Goal: Find specific page/section

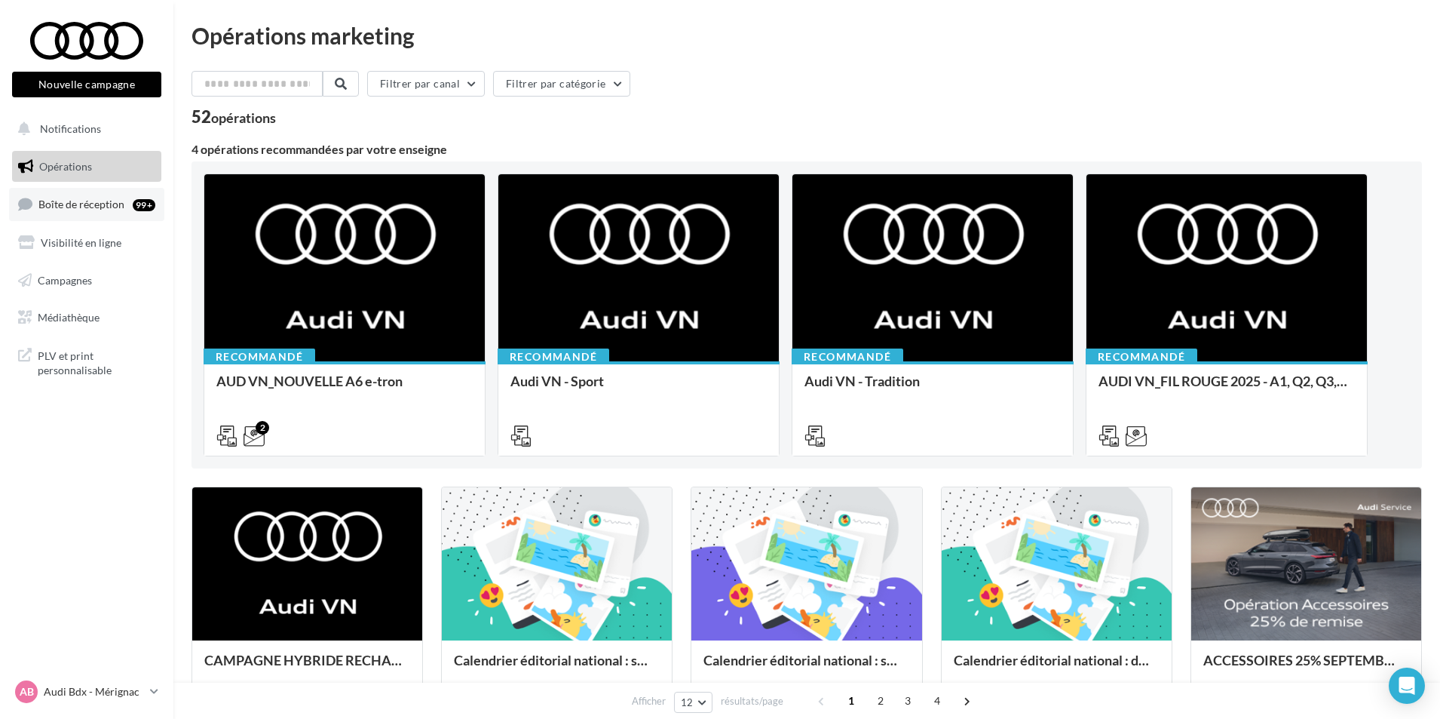
click at [127, 207] on link "Boîte de réception 99+" at bounding box center [86, 204] width 155 height 32
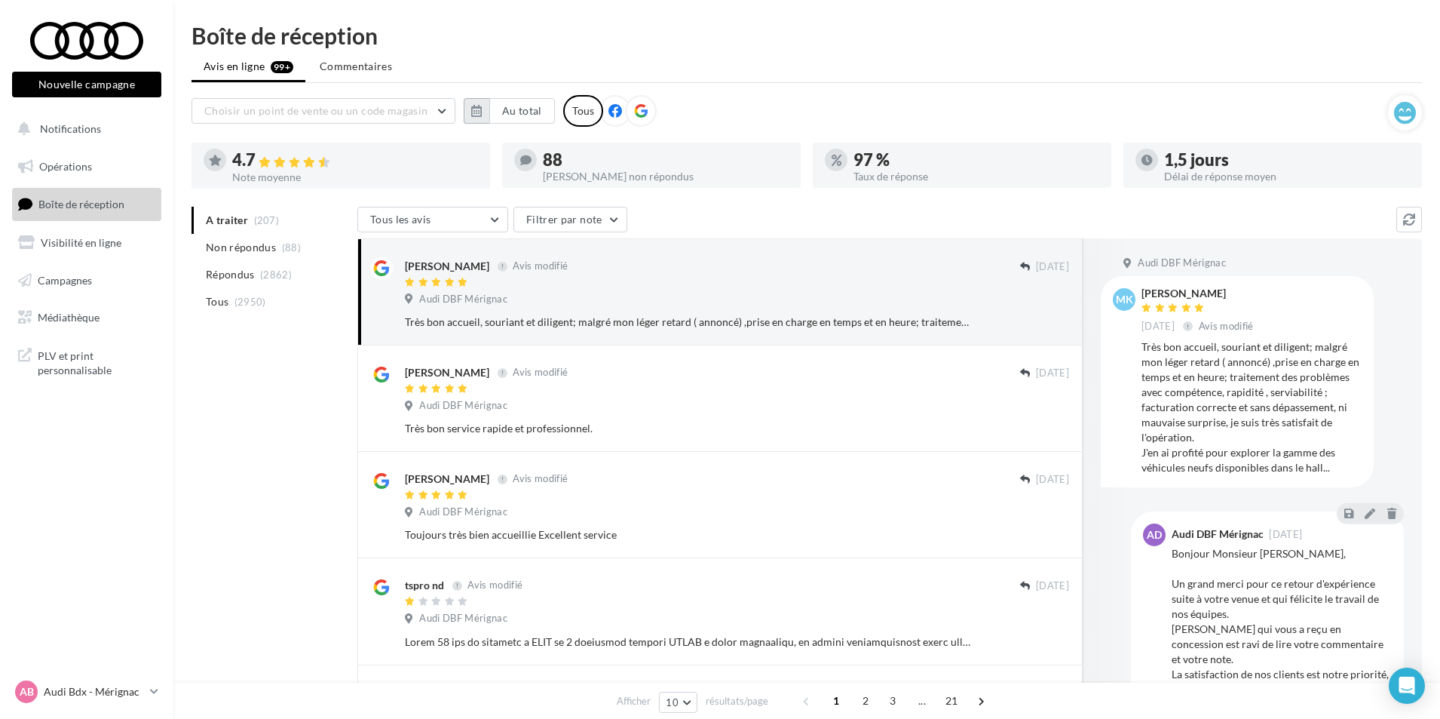
click at [477, 99] on button "button" at bounding box center [477, 111] width 26 height 26
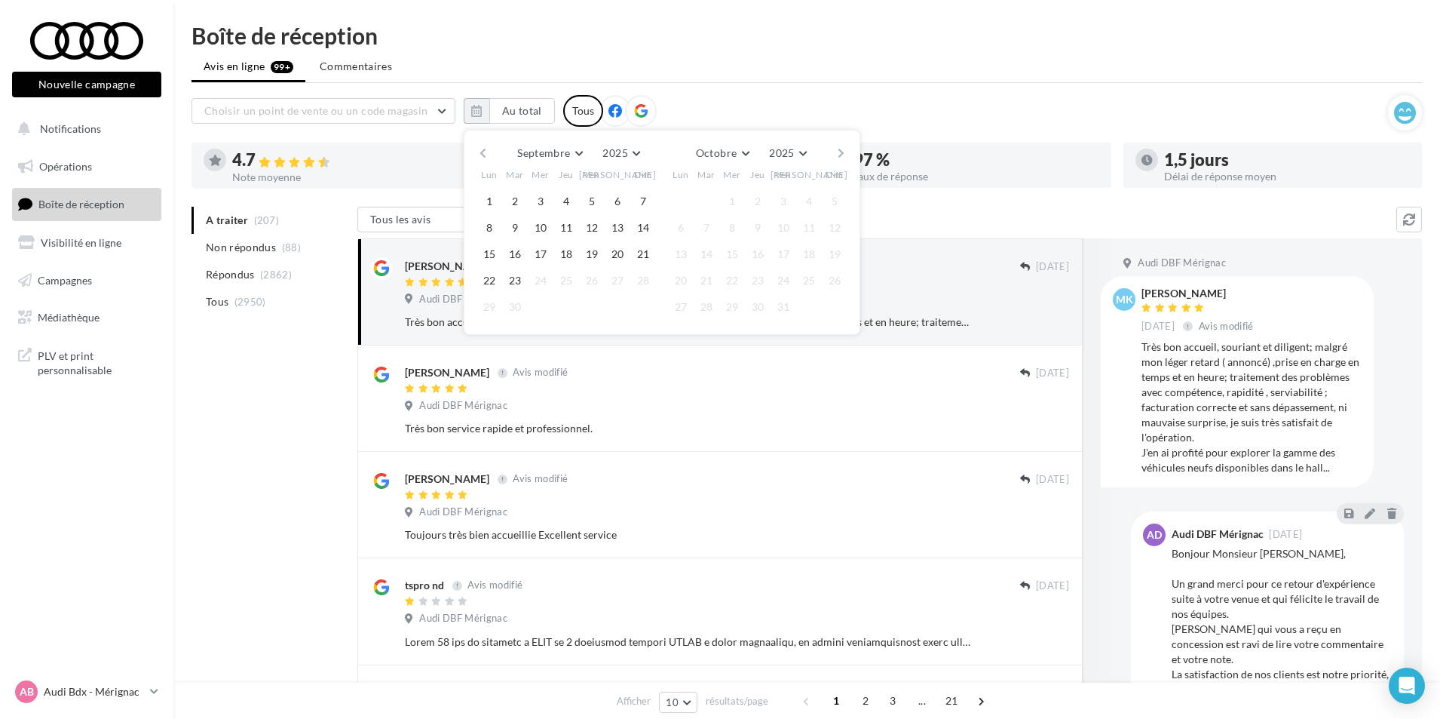
click at [485, 155] on button "button" at bounding box center [483, 153] width 13 height 21
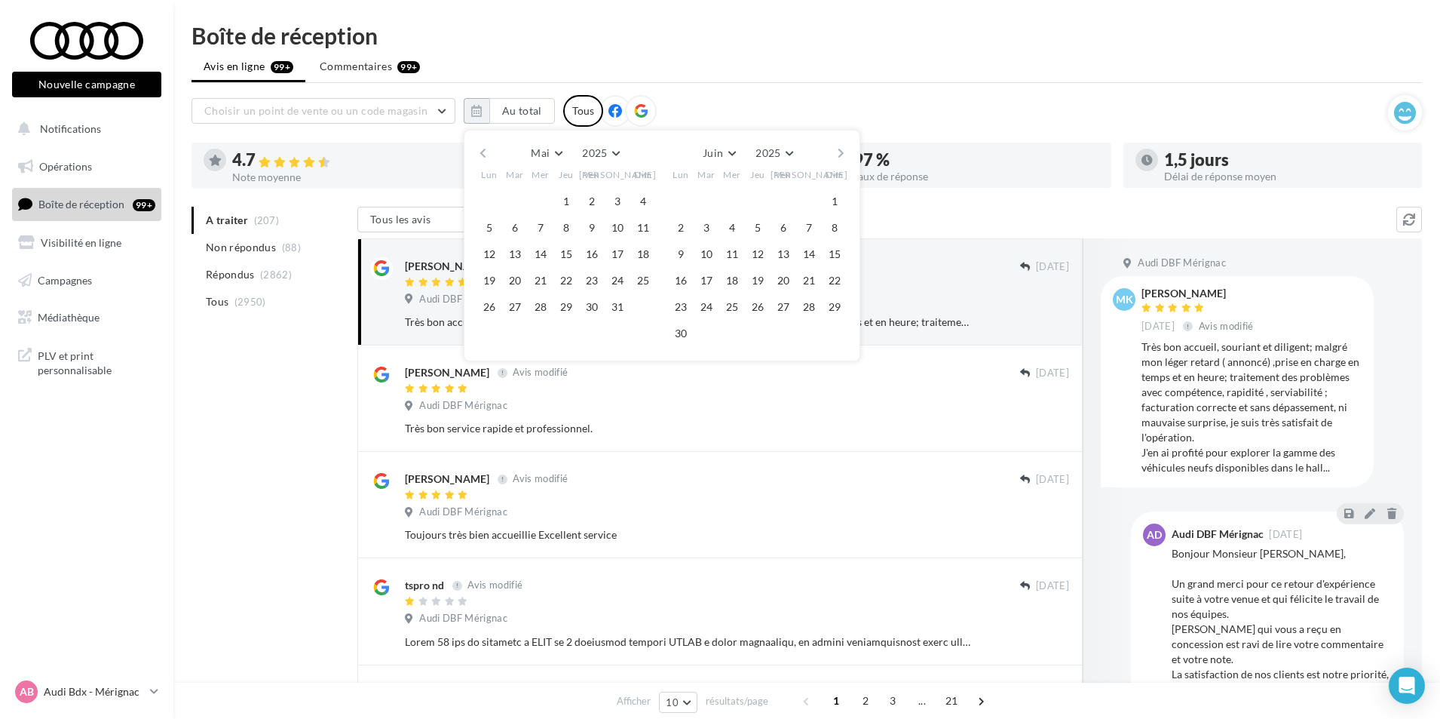
click at [485, 155] on button "button" at bounding box center [483, 153] width 13 height 21
click at [610, 195] on button "1" at bounding box center [617, 201] width 23 height 23
click at [841, 151] on button "button" at bounding box center [841, 153] width 13 height 21
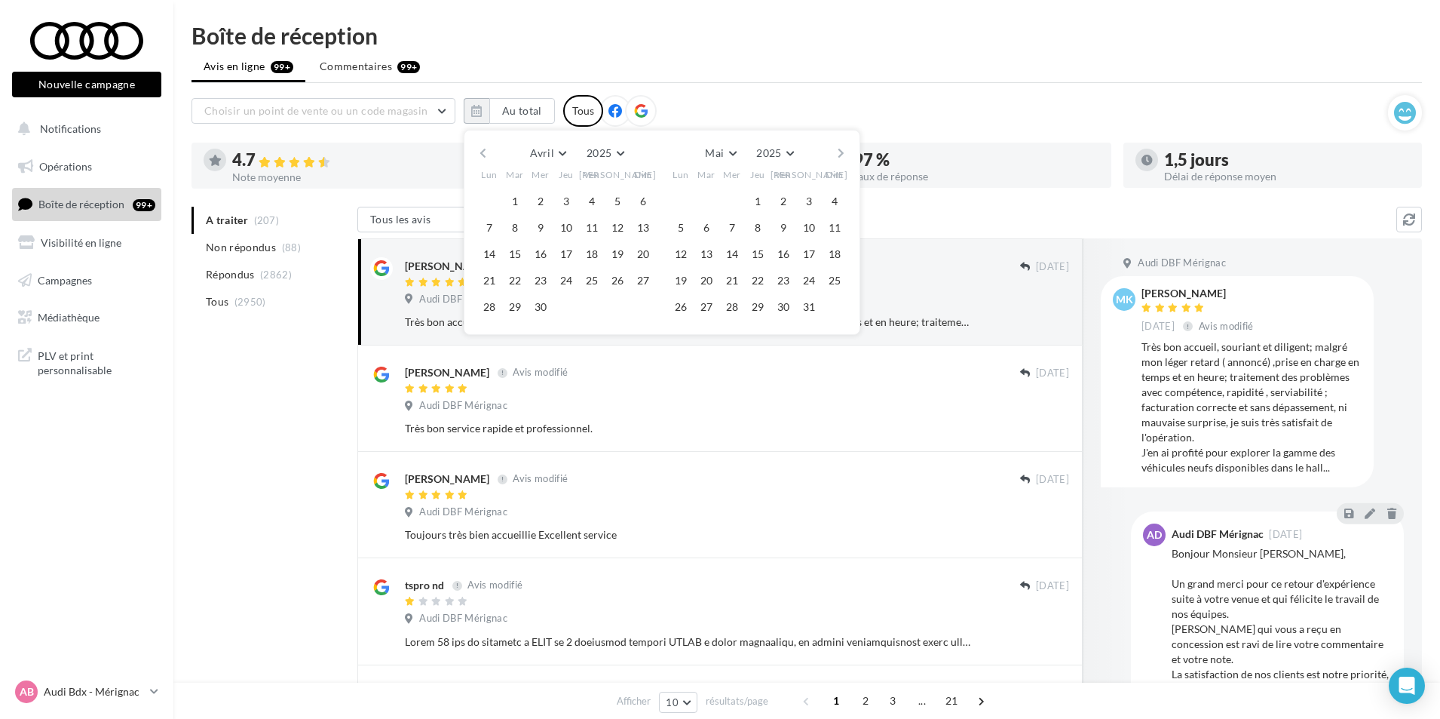
click at [841, 151] on button "button" at bounding box center [841, 153] width 13 height 21
click at [704, 281] on button "23" at bounding box center [706, 280] width 23 height 23
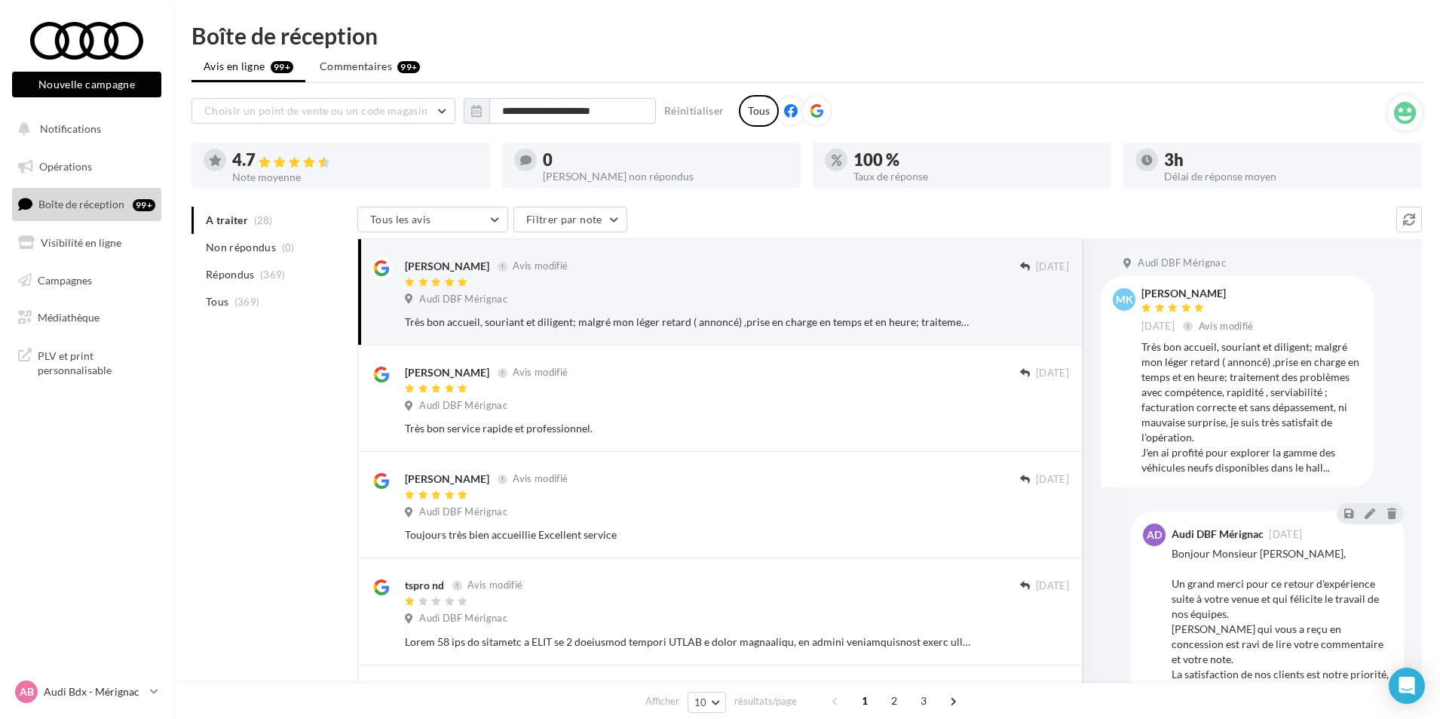
click at [812, 109] on icon at bounding box center [817, 111] width 14 height 14
click at [115, 687] on p "Audi Bdx - Mérignac" at bounding box center [94, 691] width 100 height 15
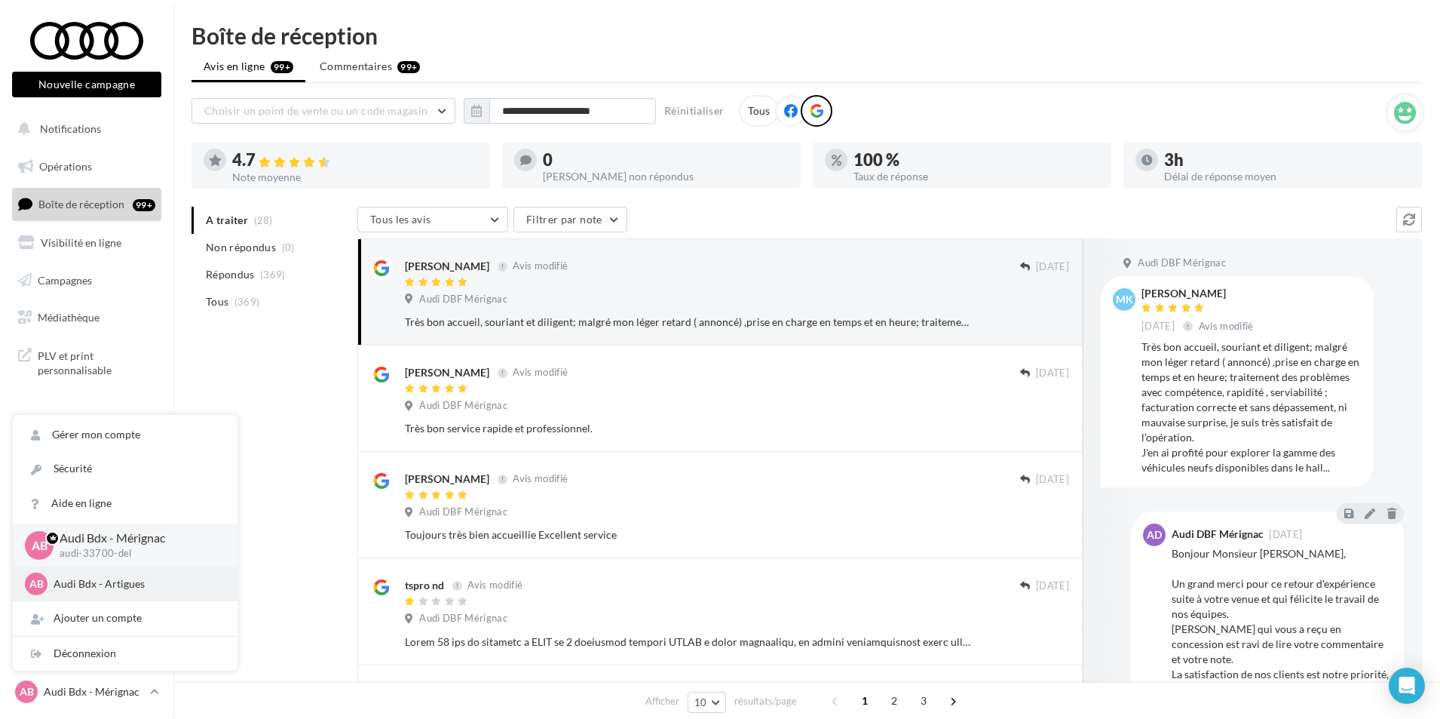
click at [110, 583] on p "Audi Bdx - Artigues" at bounding box center [137, 583] width 166 height 15
